Goal: Task Accomplishment & Management: Manage account settings

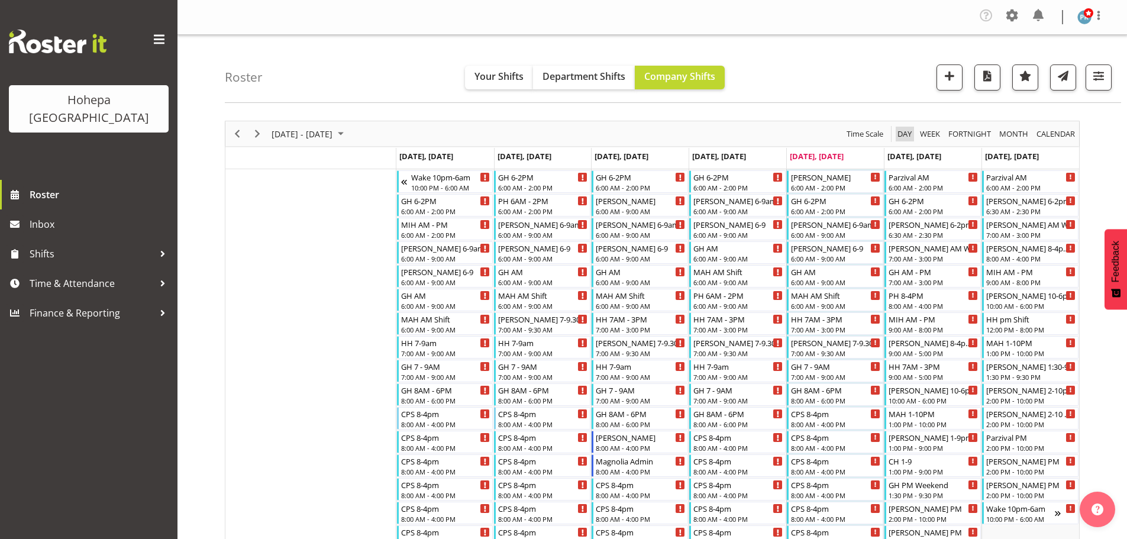
click at [907, 137] on span "Day" at bounding box center [904, 134] width 17 height 15
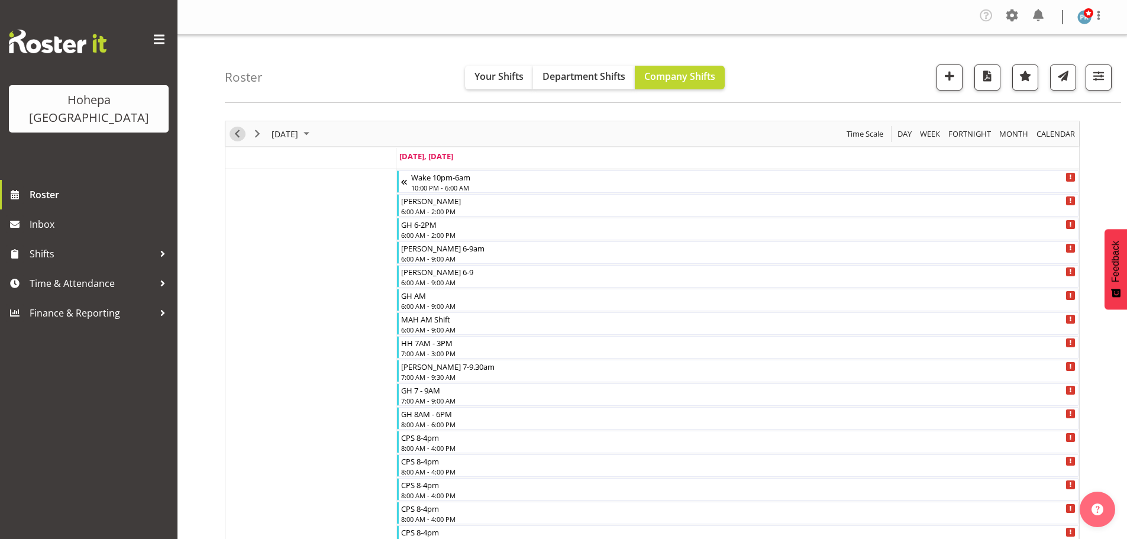
click at [238, 136] on span "Previous" at bounding box center [237, 134] width 14 height 15
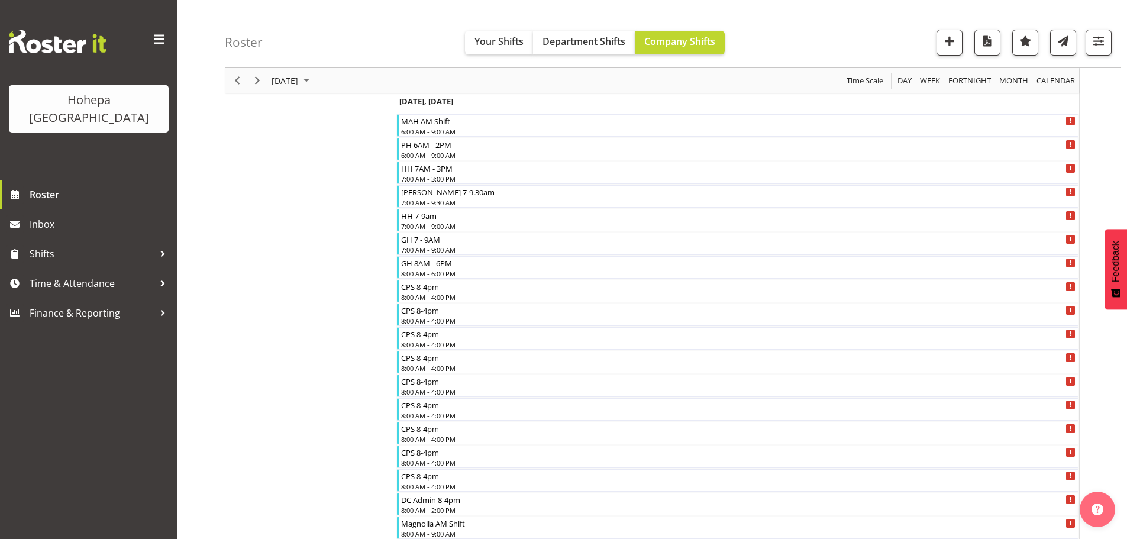
scroll to position [355, 0]
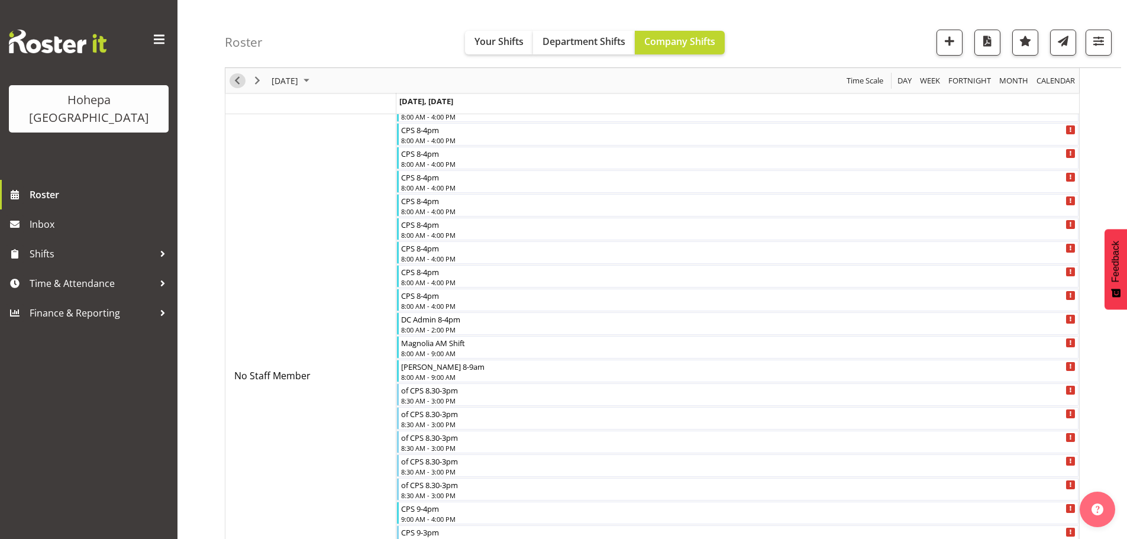
click at [238, 82] on span "Previous" at bounding box center [237, 80] width 14 height 15
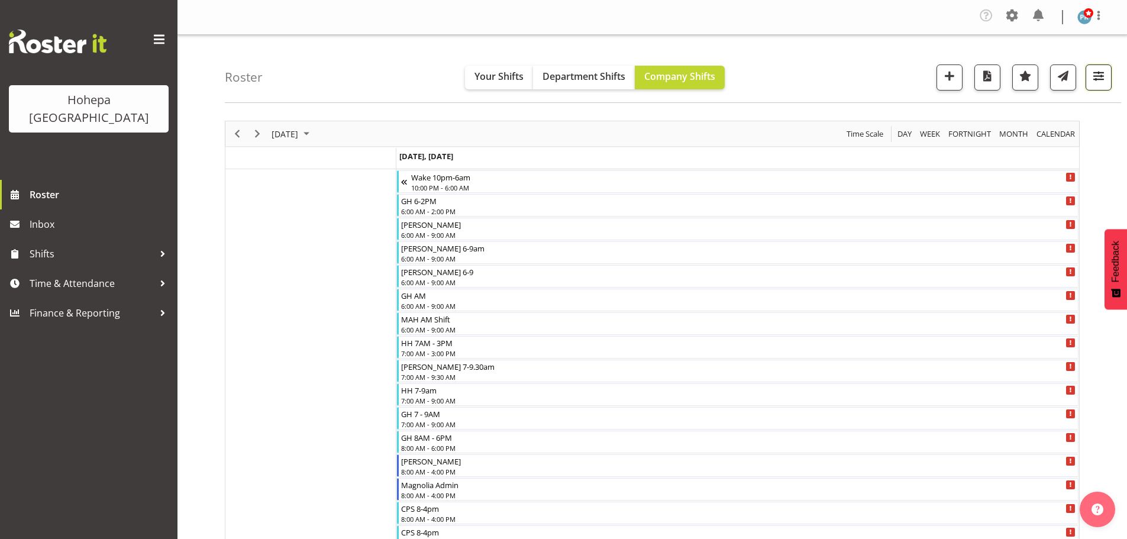
click at [1097, 78] on span "button" at bounding box center [1098, 75] width 15 height 15
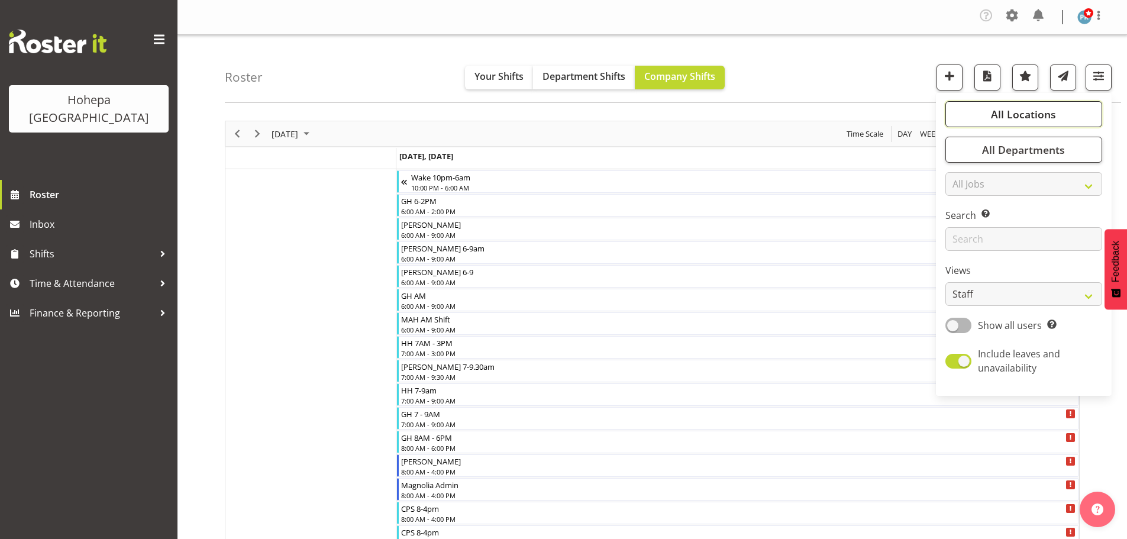
click at [1042, 112] on span "All Locations" at bounding box center [1023, 114] width 65 height 14
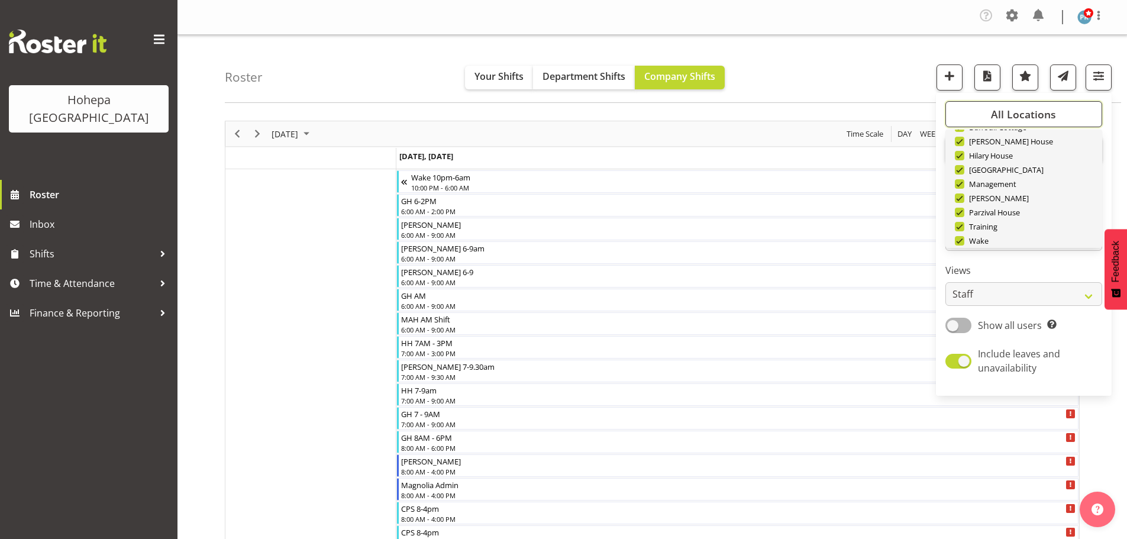
scroll to position [114, 0]
drag, startPoint x: 1039, startPoint y: 230, endPoint x: 975, endPoint y: 212, distance: 65.8
click at [1039, 230] on span "Deselect All" at bounding box center [1038, 228] width 48 height 11
checkbox input "false"
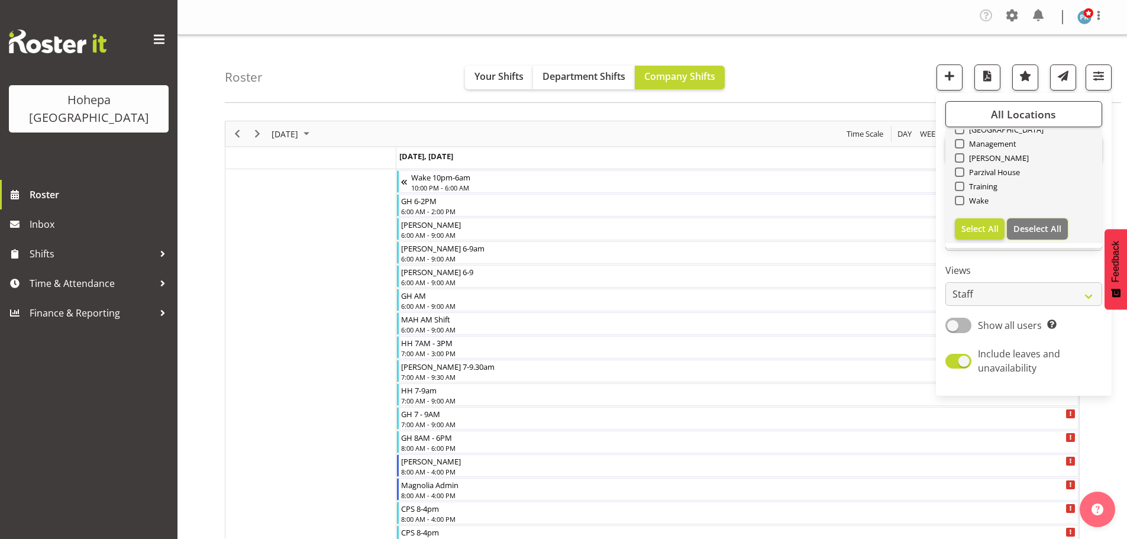
checkbox input "false"
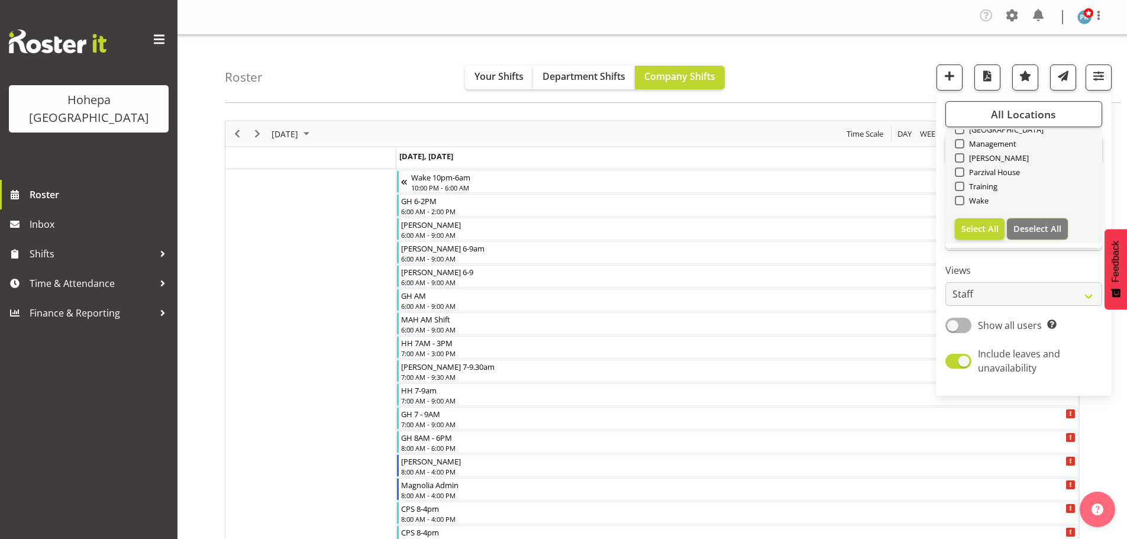
checkbox input "false"
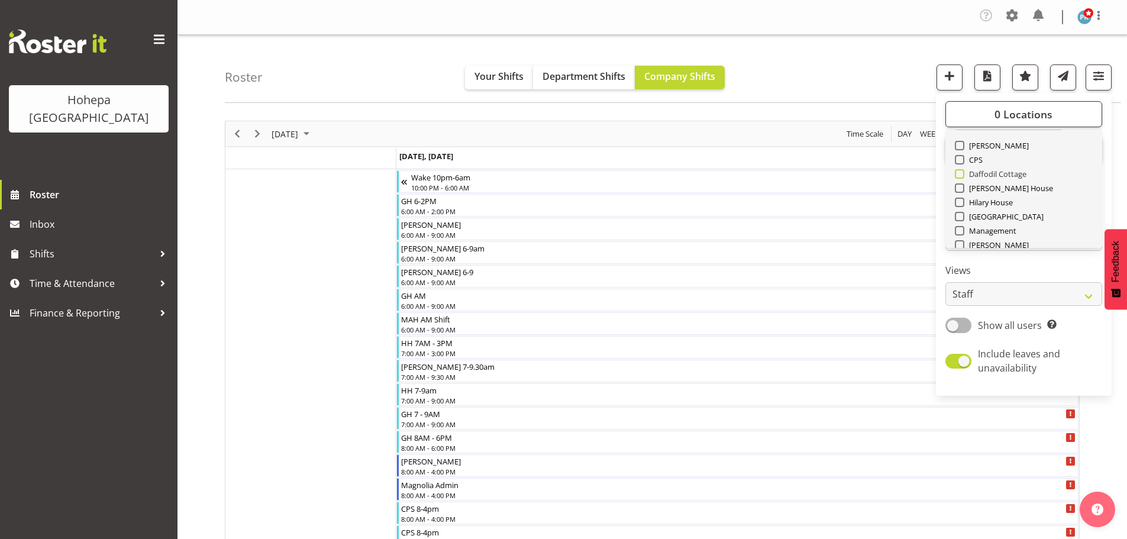
scroll to position [0, 0]
click at [959, 190] on span at bounding box center [959, 186] width 9 height 9
click at [959, 190] on input "CPS" at bounding box center [959, 187] width 8 height 8
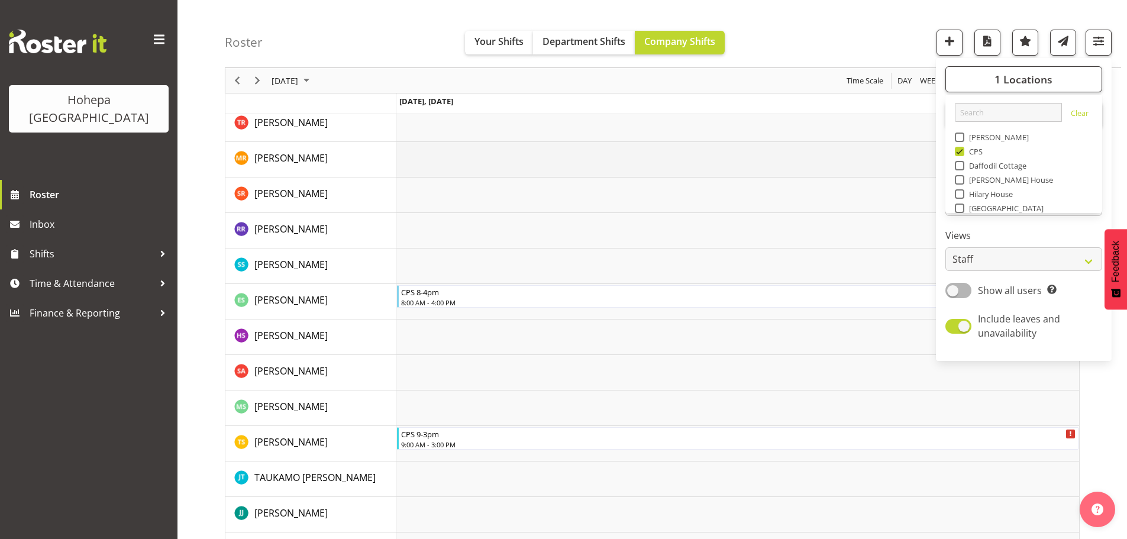
scroll to position [1775, 0]
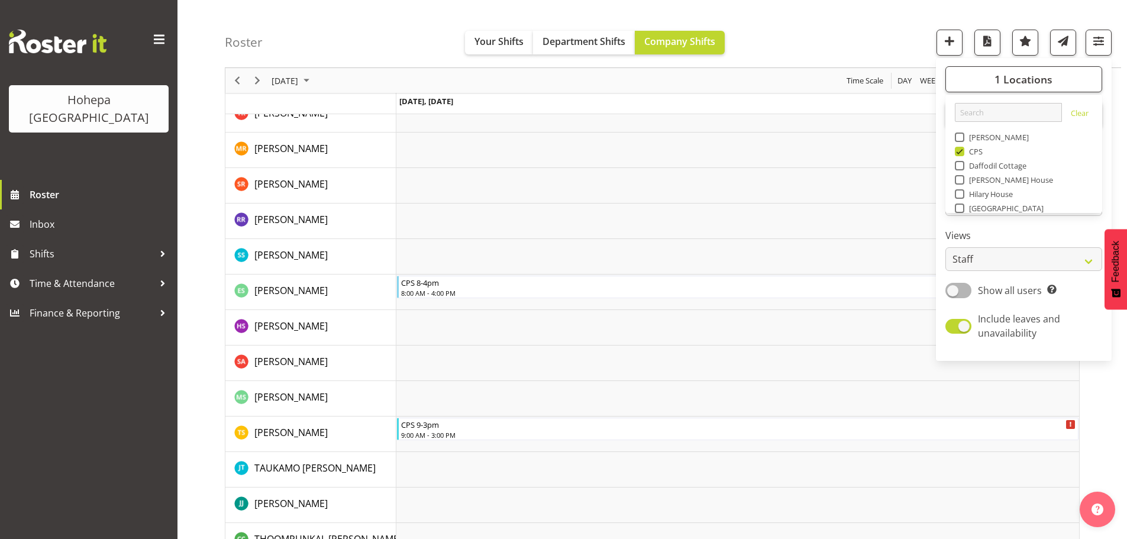
drag, startPoint x: 965, startPoint y: 151, endPoint x: 995, endPoint y: 165, distance: 33.9
click at [964, 151] on span at bounding box center [959, 151] width 9 height 9
click at [963, 151] on input "CPS" at bounding box center [959, 152] width 8 height 8
checkbox input "false"
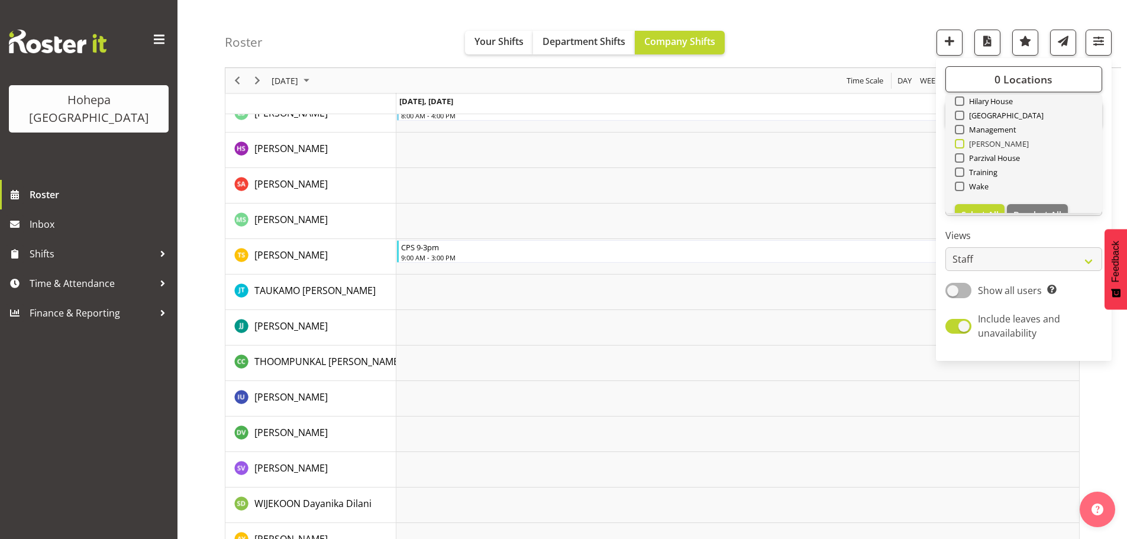
scroll to position [114, 0]
click at [964, 168] on span at bounding box center [959, 165] width 9 height 9
click at [963, 168] on input "Wake" at bounding box center [959, 166] width 8 height 8
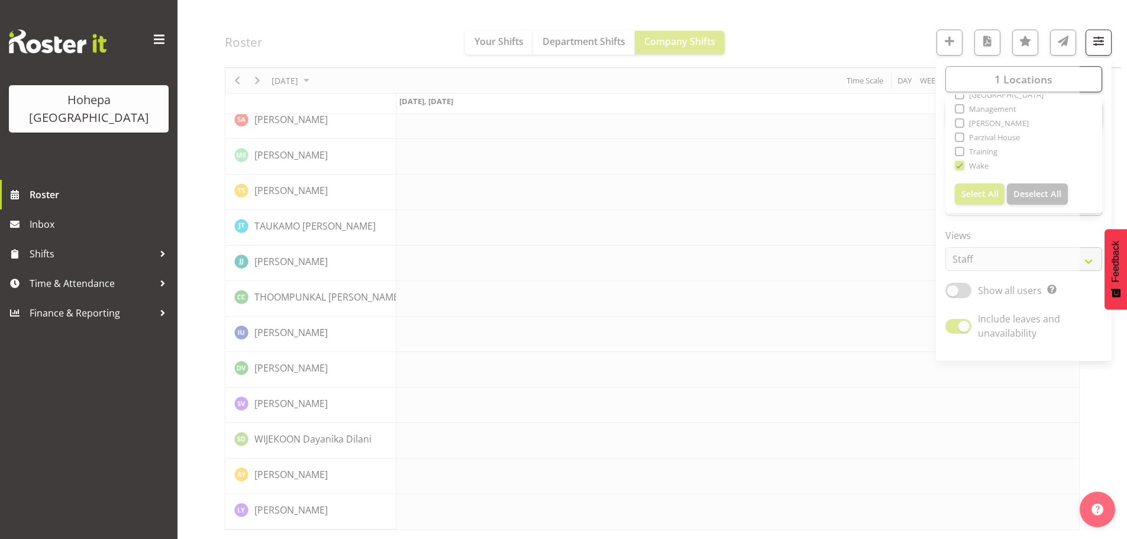
scroll to position [1734, 0]
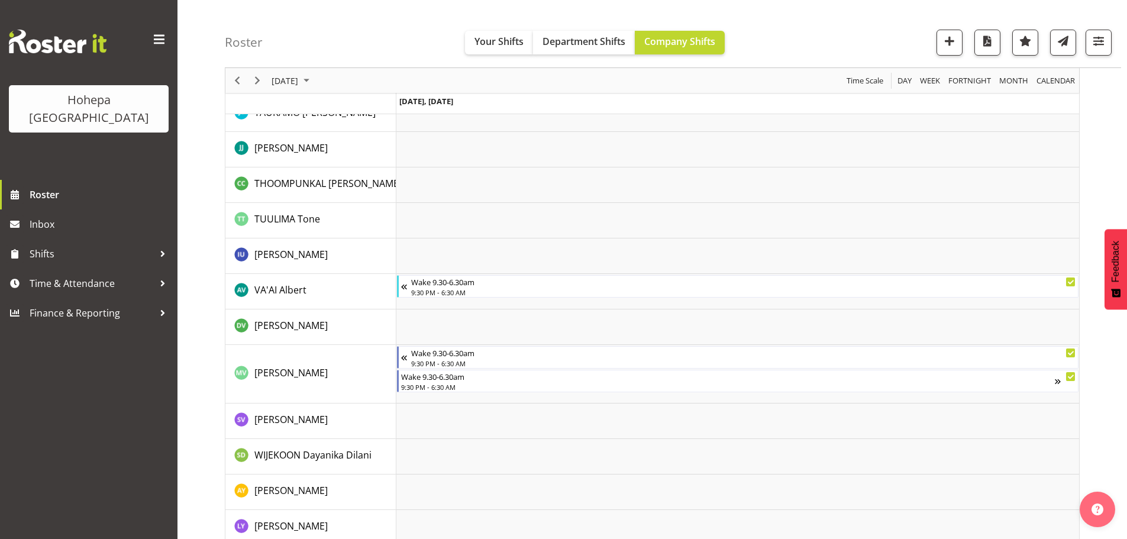
scroll to position [2679, 0]
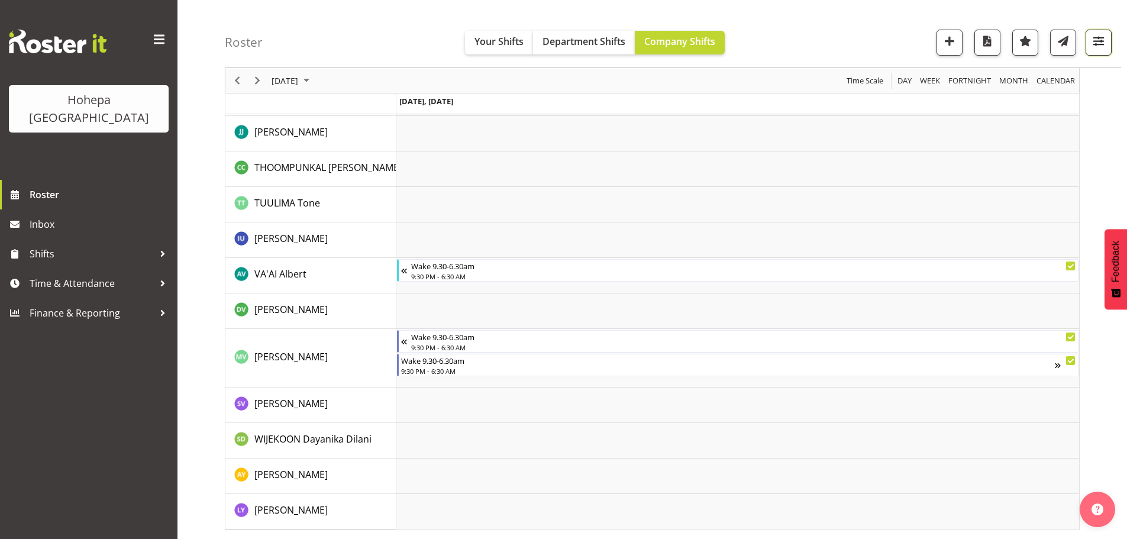
click at [1097, 42] on span "button" at bounding box center [1098, 40] width 15 height 15
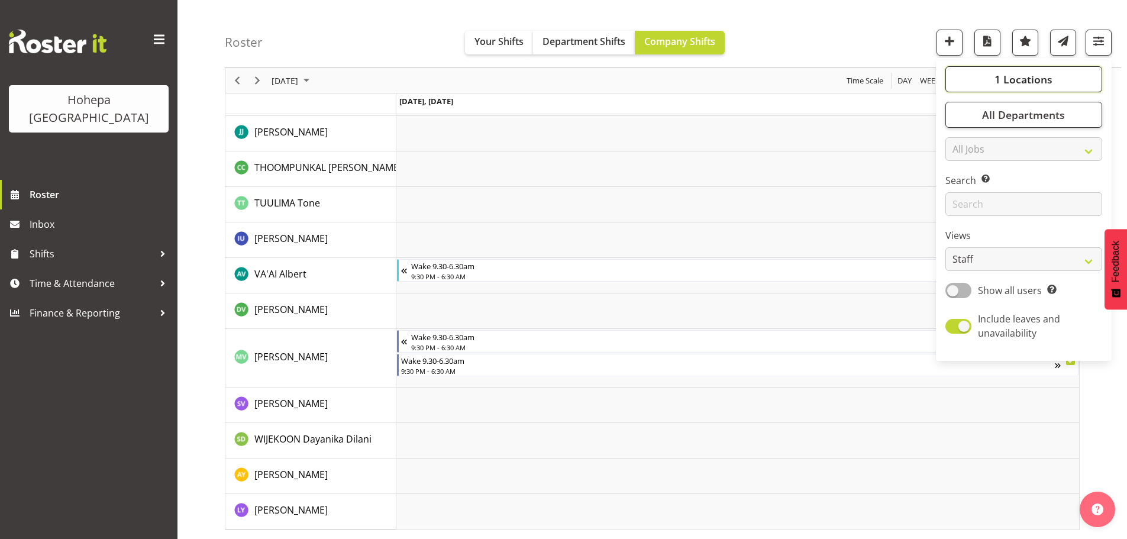
click at [1023, 80] on span "1 Locations" at bounding box center [1024, 79] width 58 height 14
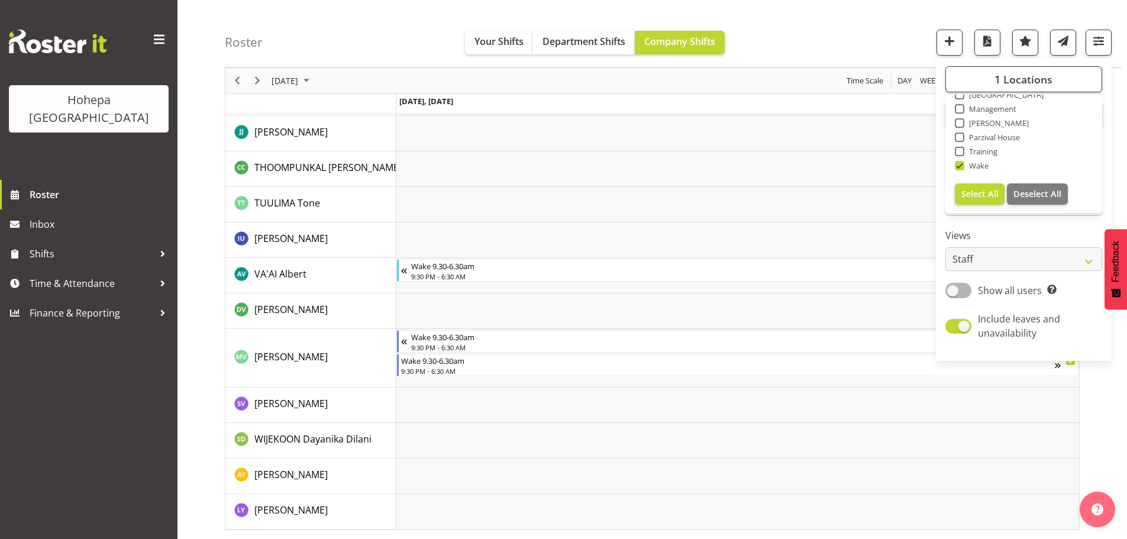
drag, startPoint x: 960, startPoint y: 166, endPoint x: 960, endPoint y: 151, distance: 14.8
click at [959, 165] on span at bounding box center [959, 165] width 9 height 9
click at [959, 165] on input "Wake" at bounding box center [959, 166] width 8 height 8
checkbox input "false"
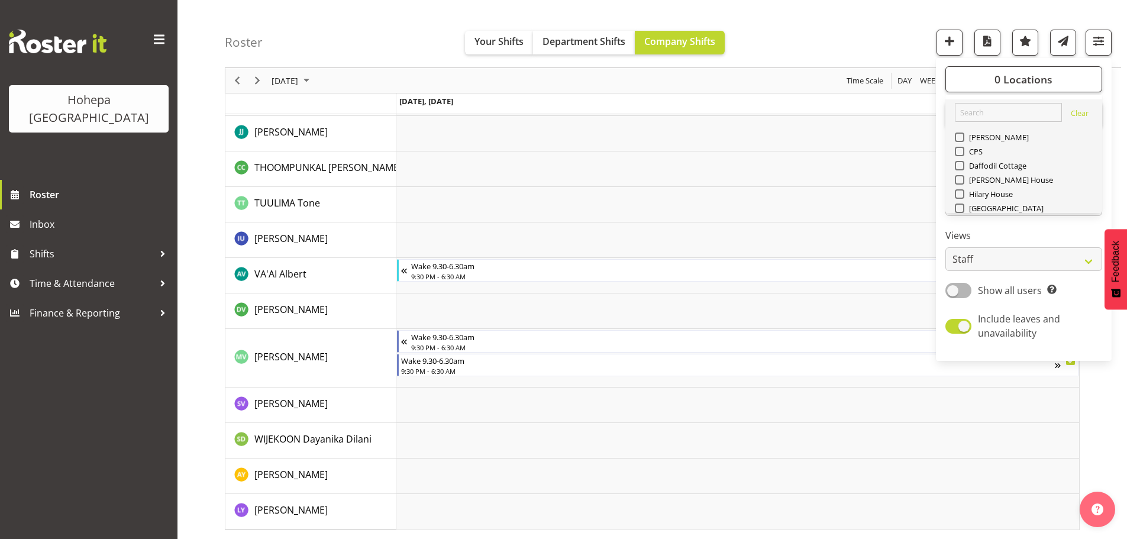
scroll to position [114, 0]
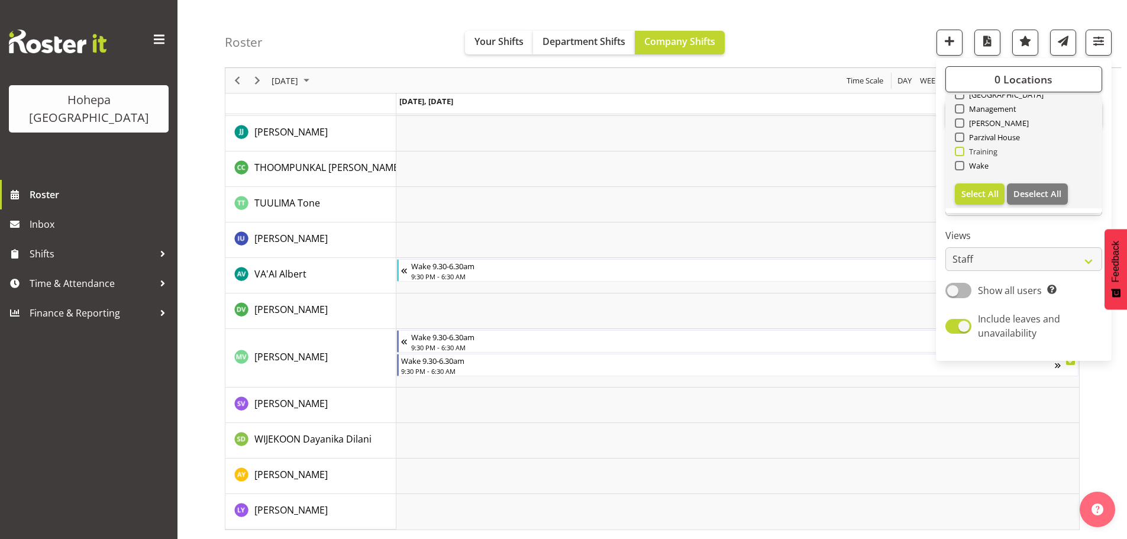
click at [960, 150] on span at bounding box center [959, 151] width 9 height 9
click at [960, 150] on input "Training" at bounding box center [959, 152] width 8 height 8
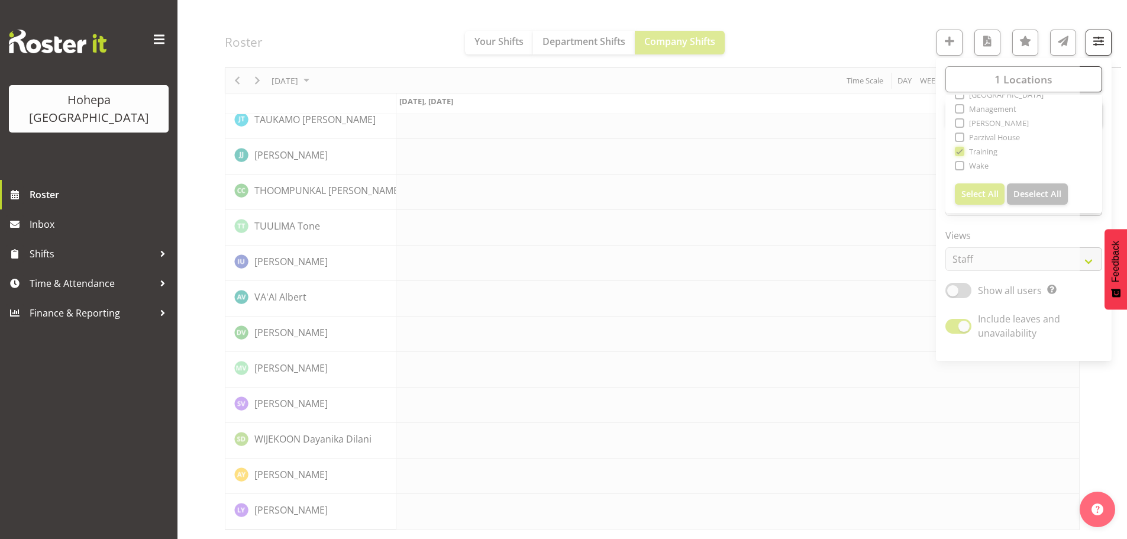
scroll to position [2586, 0]
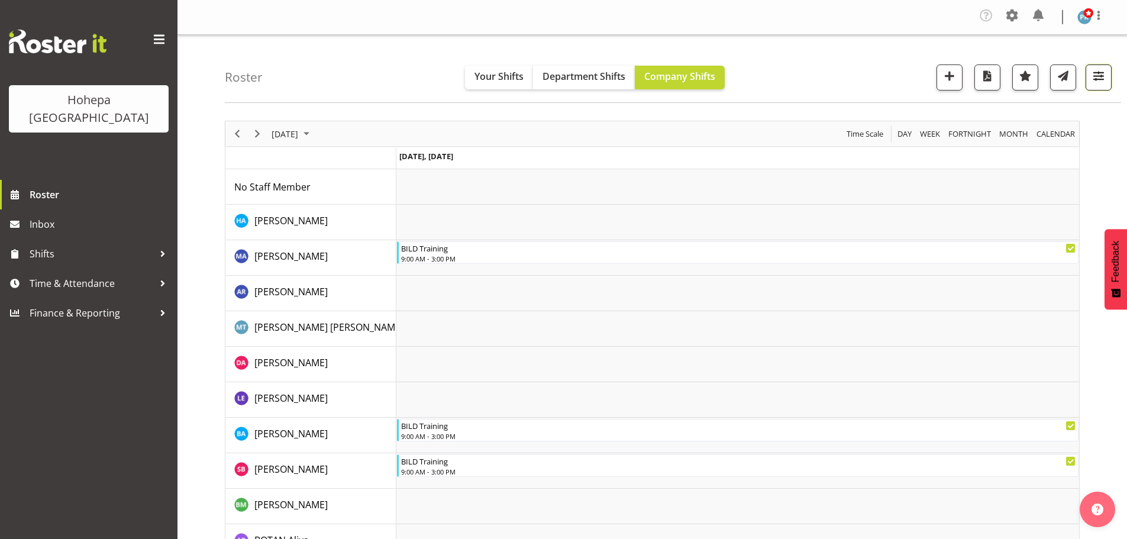
click at [1104, 76] on span "button" at bounding box center [1098, 75] width 15 height 15
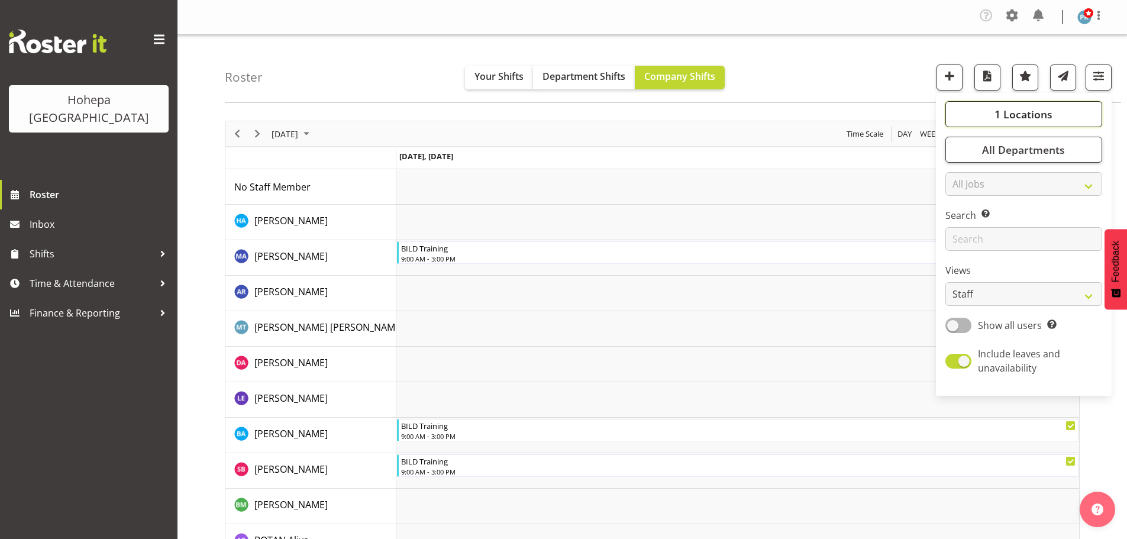
click at [1017, 114] on span "1 Locations" at bounding box center [1024, 114] width 58 height 14
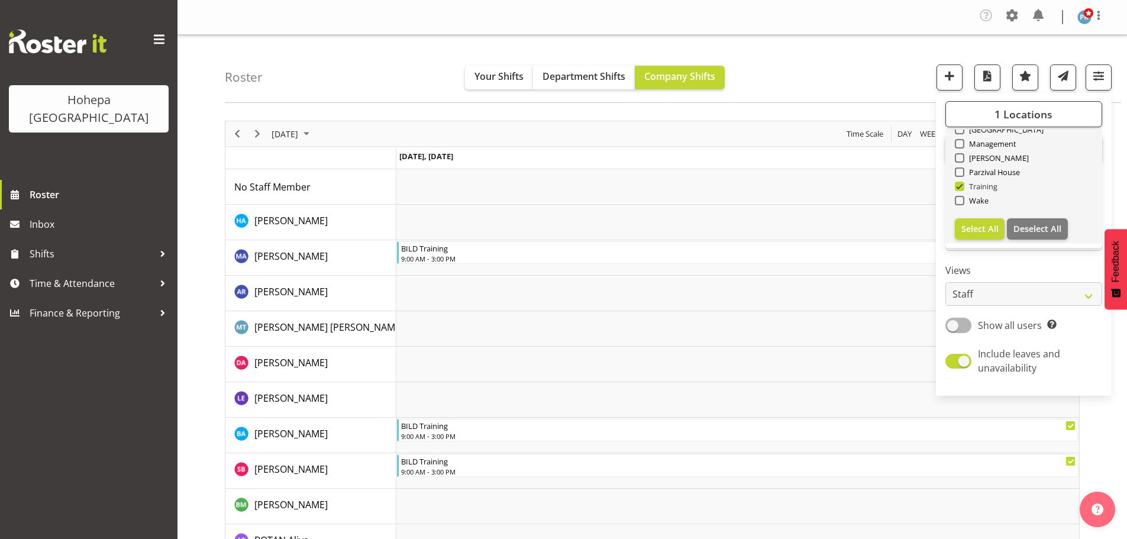
click at [962, 186] on span at bounding box center [959, 186] width 9 height 9
click at [962, 186] on input "Training" at bounding box center [959, 187] width 8 height 8
checkbox input "false"
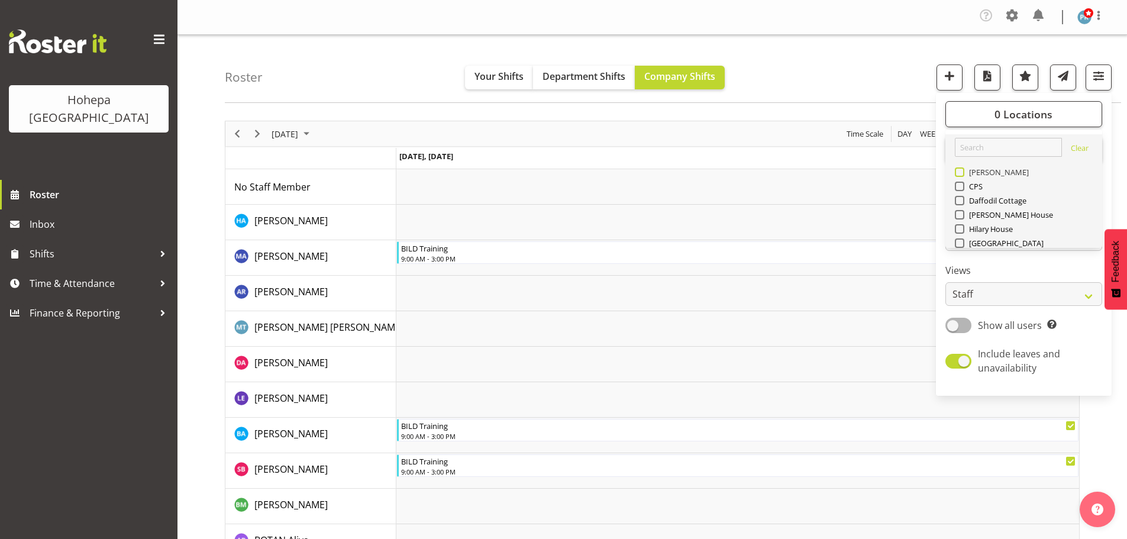
click at [960, 174] on span at bounding box center [959, 171] width 9 height 9
click at [960, 174] on input "[PERSON_NAME]" at bounding box center [959, 173] width 8 height 8
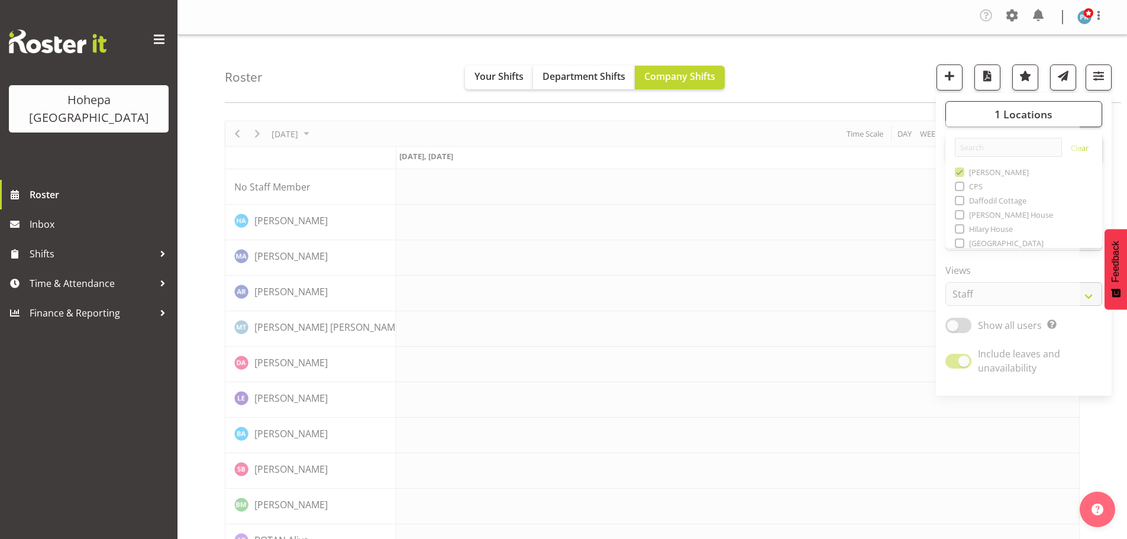
click at [828, 85] on div "Roster Your Shifts Department Shifts Company Shifts 1 Locations [GEOGRAPHIC_DAT…" at bounding box center [673, 69] width 896 height 68
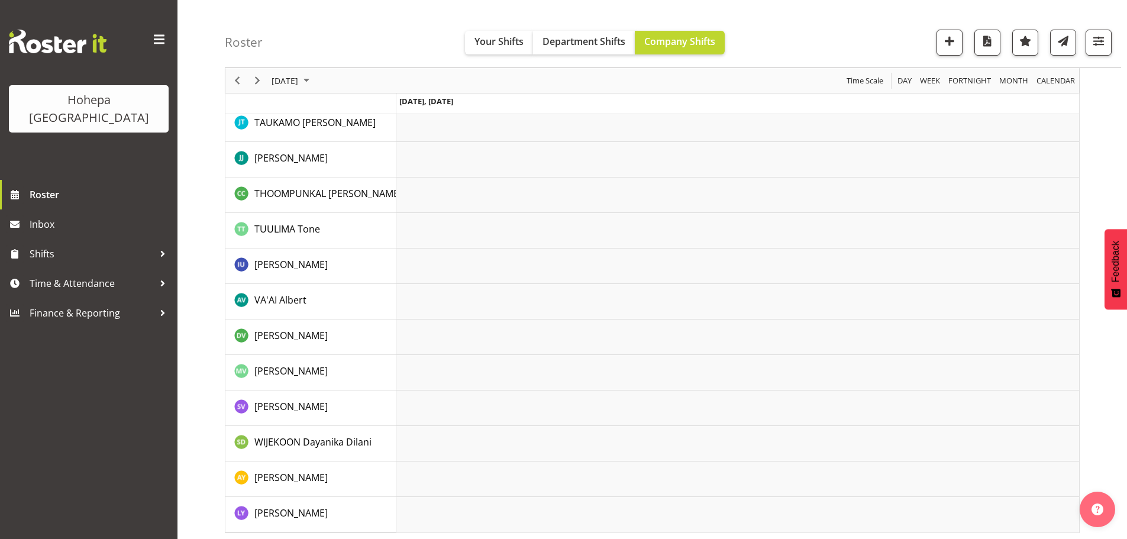
scroll to position [2727, 0]
click at [1098, 40] on span "button" at bounding box center [1098, 40] width 15 height 15
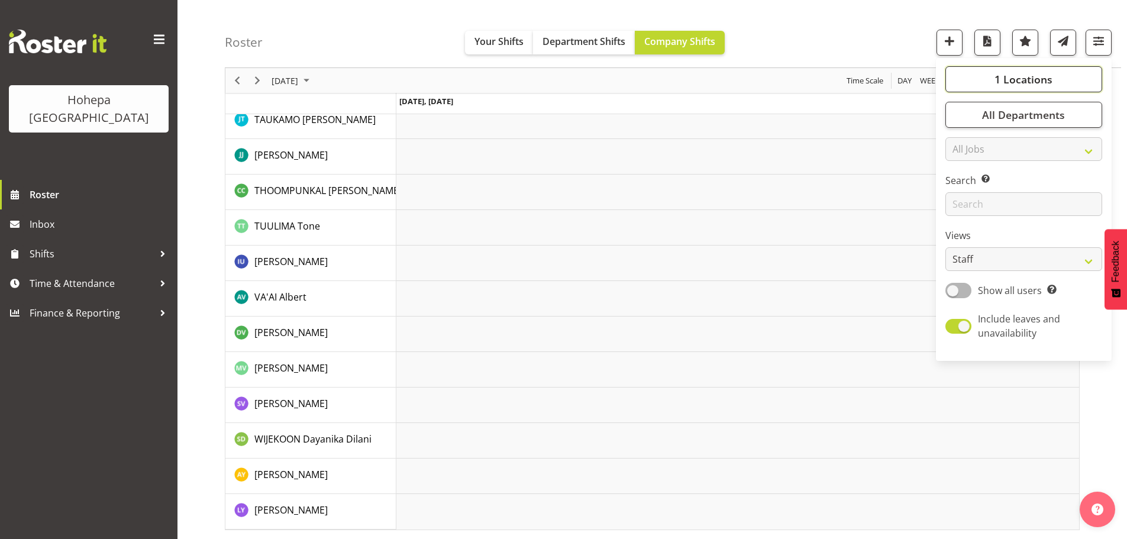
click at [1028, 79] on span "1 Locations" at bounding box center [1024, 79] width 58 height 14
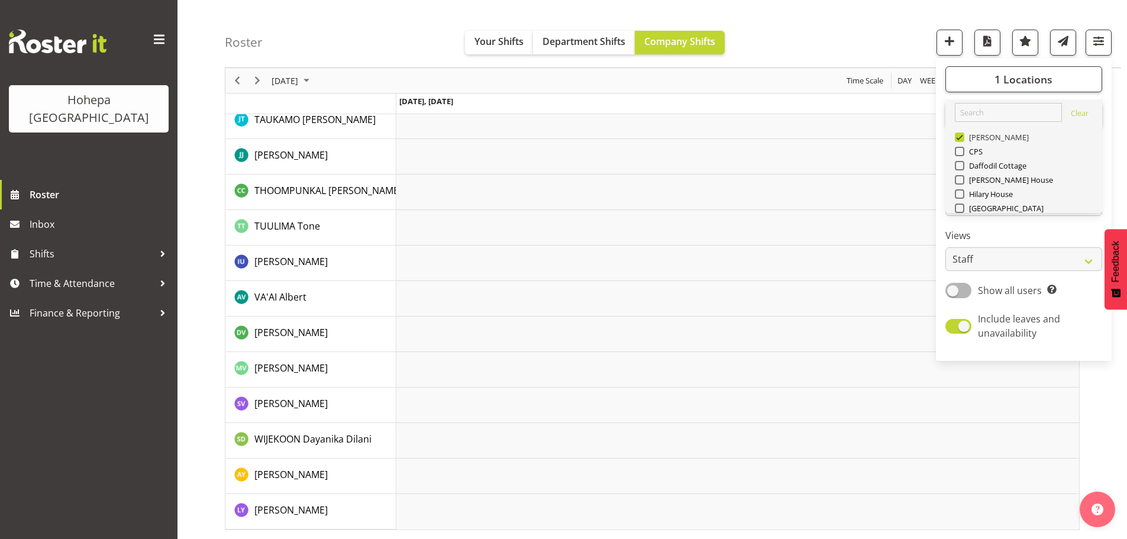
drag, startPoint x: 960, startPoint y: 140, endPoint x: 989, endPoint y: 162, distance: 35.5
click at [960, 141] on span at bounding box center [959, 137] width 9 height 9
click at [960, 141] on input "[PERSON_NAME]" at bounding box center [959, 138] width 8 height 8
checkbox input "false"
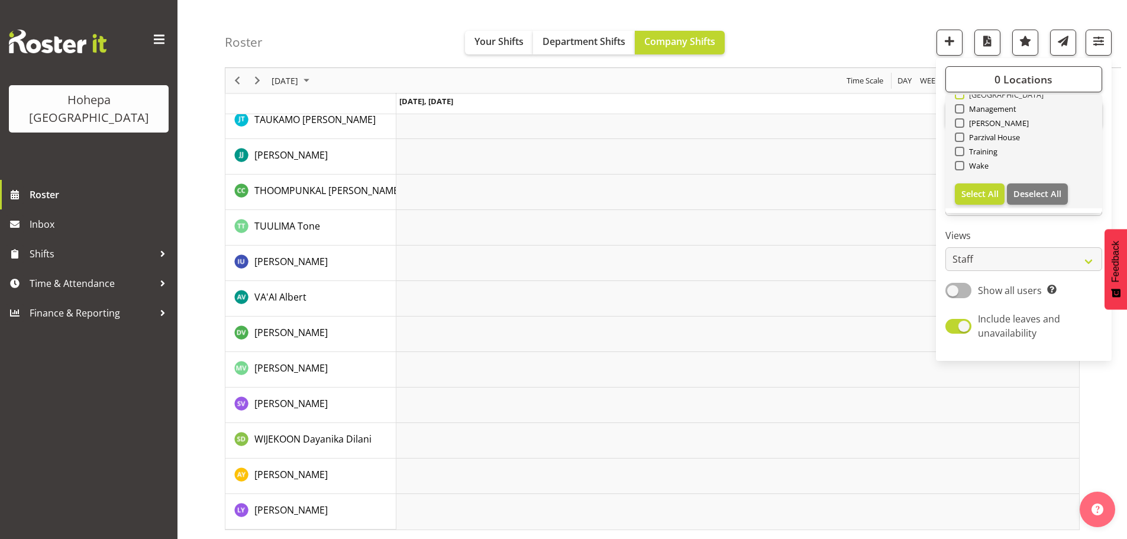
click at [963, 95] on span at bounding box center [959, 94] width 9 height 9
click at [963, 95] on input "[GEOGRAPHIC_DATA]" at bounding box center [959, 95] width 8 height 8
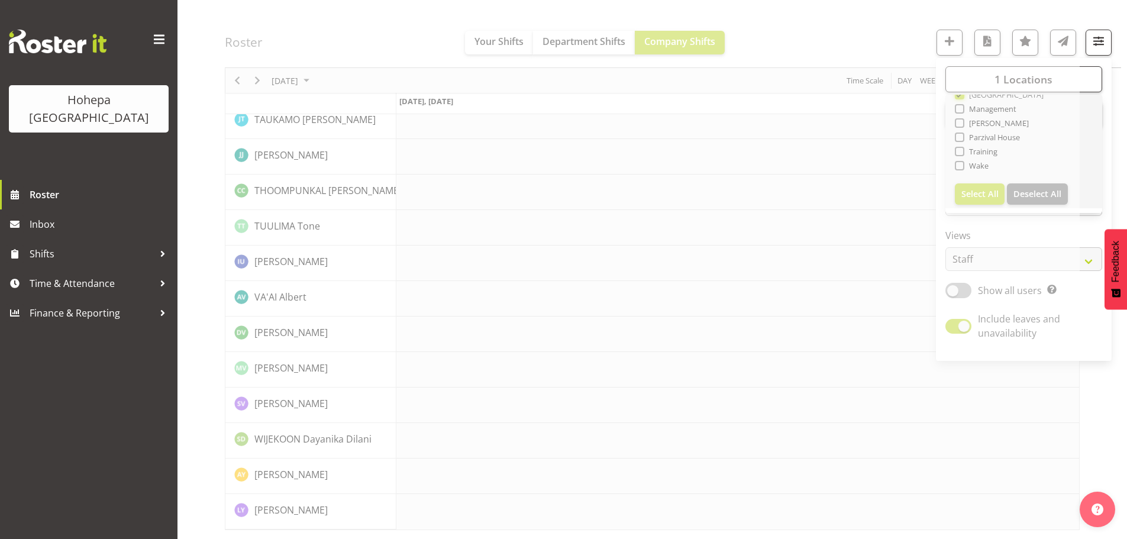
scroll to position [2586, 0]
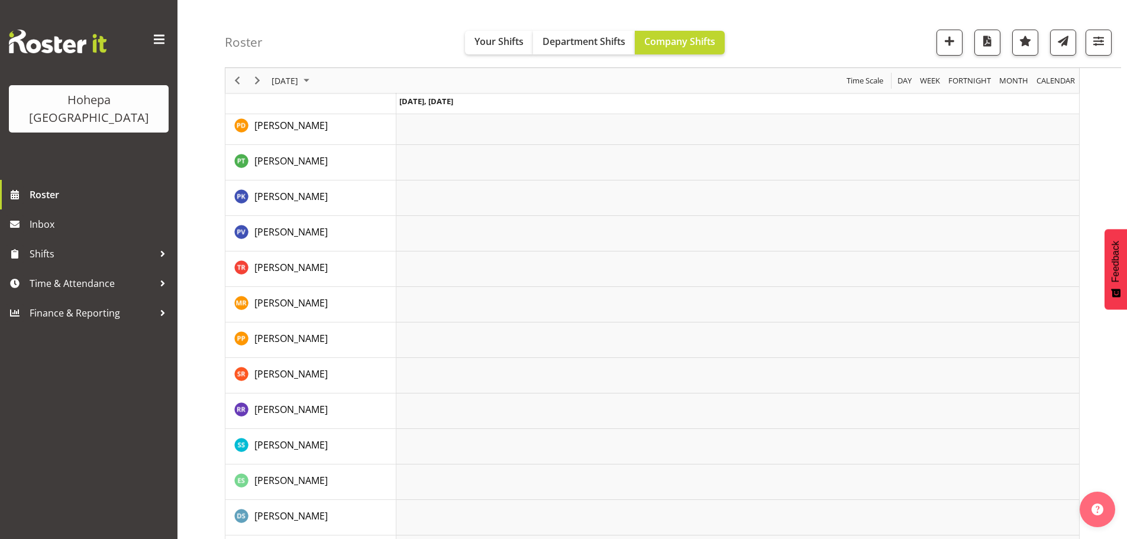
scroll to position [1420, 0]
click at [1102, 39] on span "button" at bounding box center [1098, 40] width 15 height 15
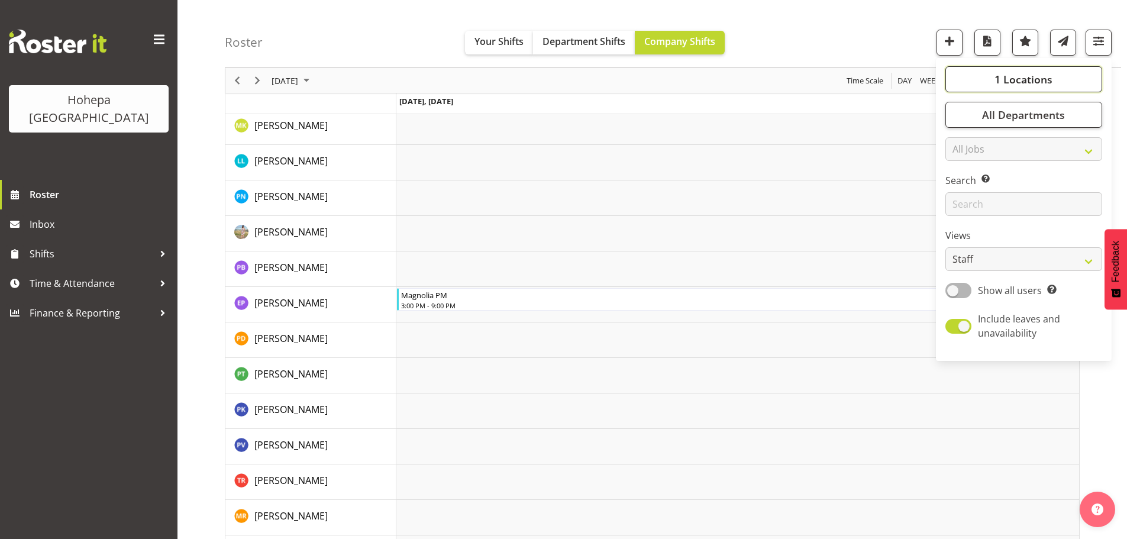
click at [1018, 87] on button "1 Locations" at bounding box center [1024, 79] width 157 height 26
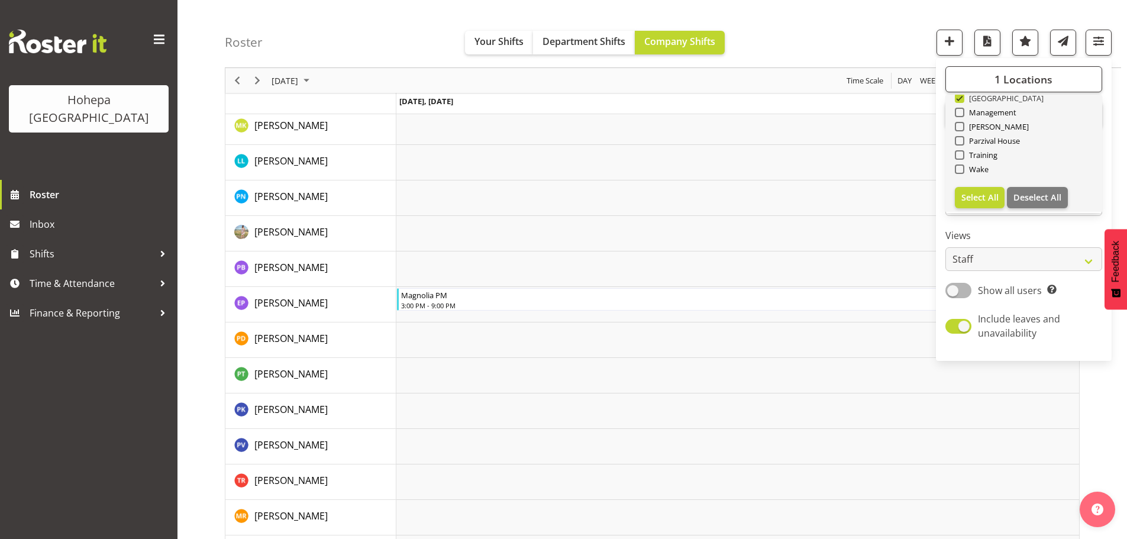
click at [965, 101] on span at bounding box center [959, 97] width 9 height 9
click at [963, 101] on input "[GEOGRAPHIC_DATA]" at bounding box center [959, 99] width 8 height 8
checkbox input "false"
click at [967, 128] on span "[PERSON_NAME]" at bounding box center [997, 126] width 65 height 9
click at [963, 128] on input "[PERSON_NAME]" at bounding box center [959, 127] width 8 height 8
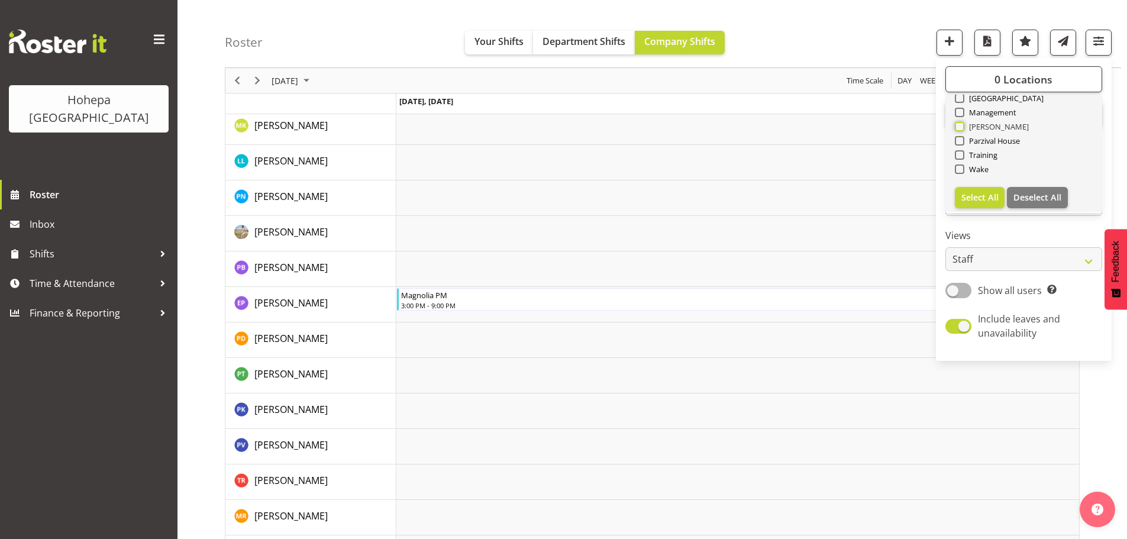
checkbox input "true"
